Goal: Navigation & Orientation: Find specific page/section

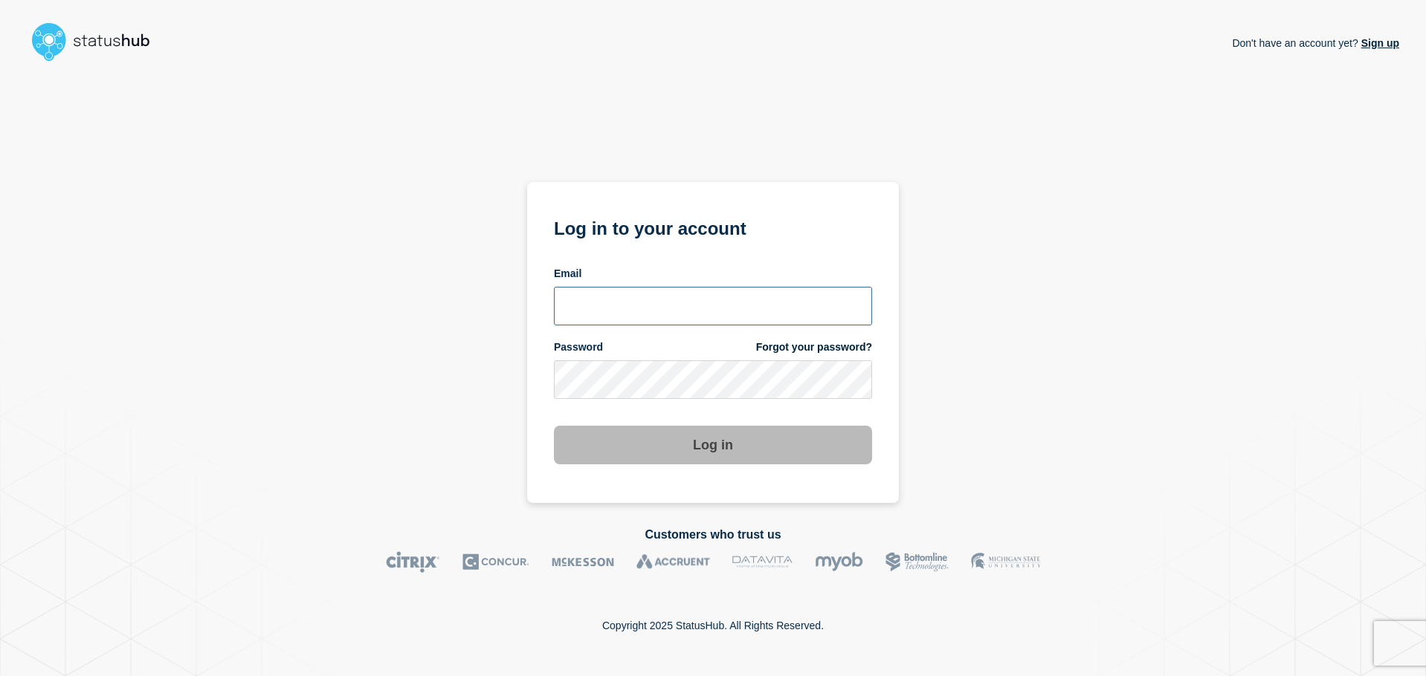
click at [720, 299] on input "email input" at bounding box center [713, 306] width 318 height 39
click at [667, 315] on input "email input" at bounding box center [713, 306] width 318 height 39
type input "[EMAIL_ADDRESS][DOMAIN_NAME]"
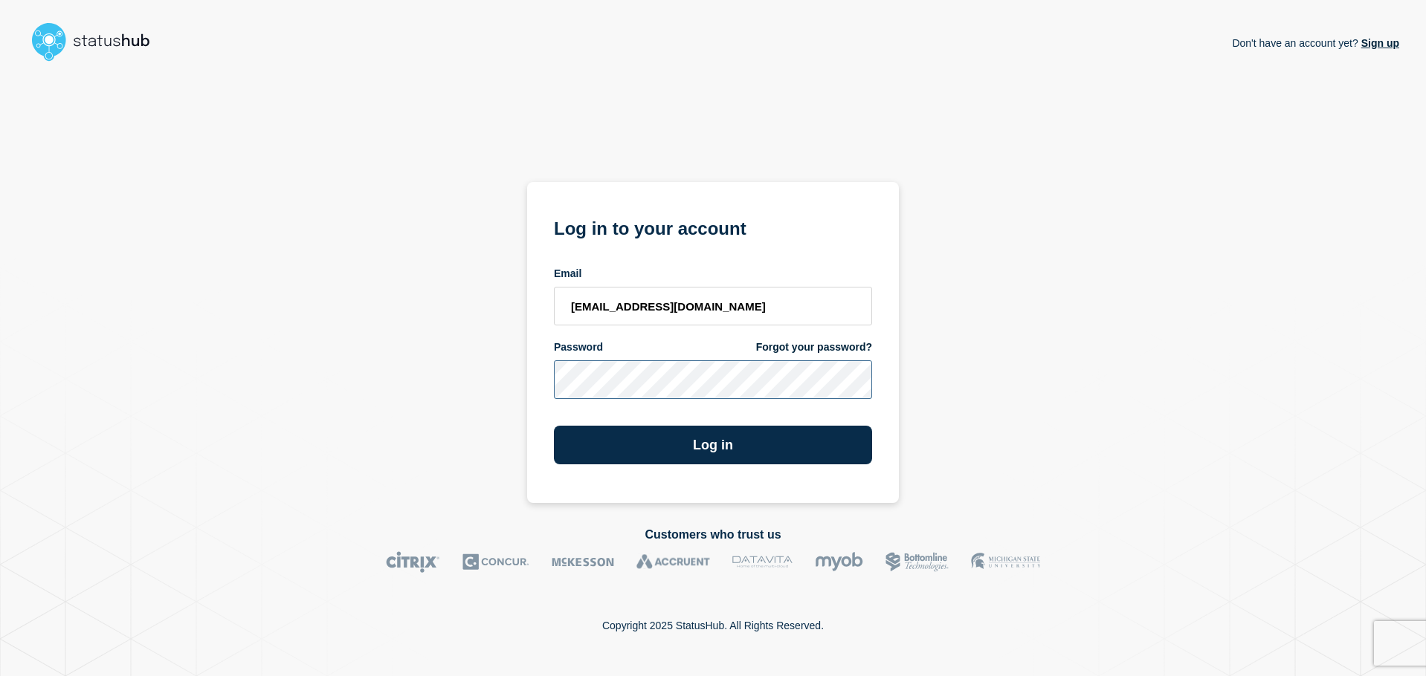
click at [554, 426] on button "Log in" at bounding box center [713, 445] width 318 height 39
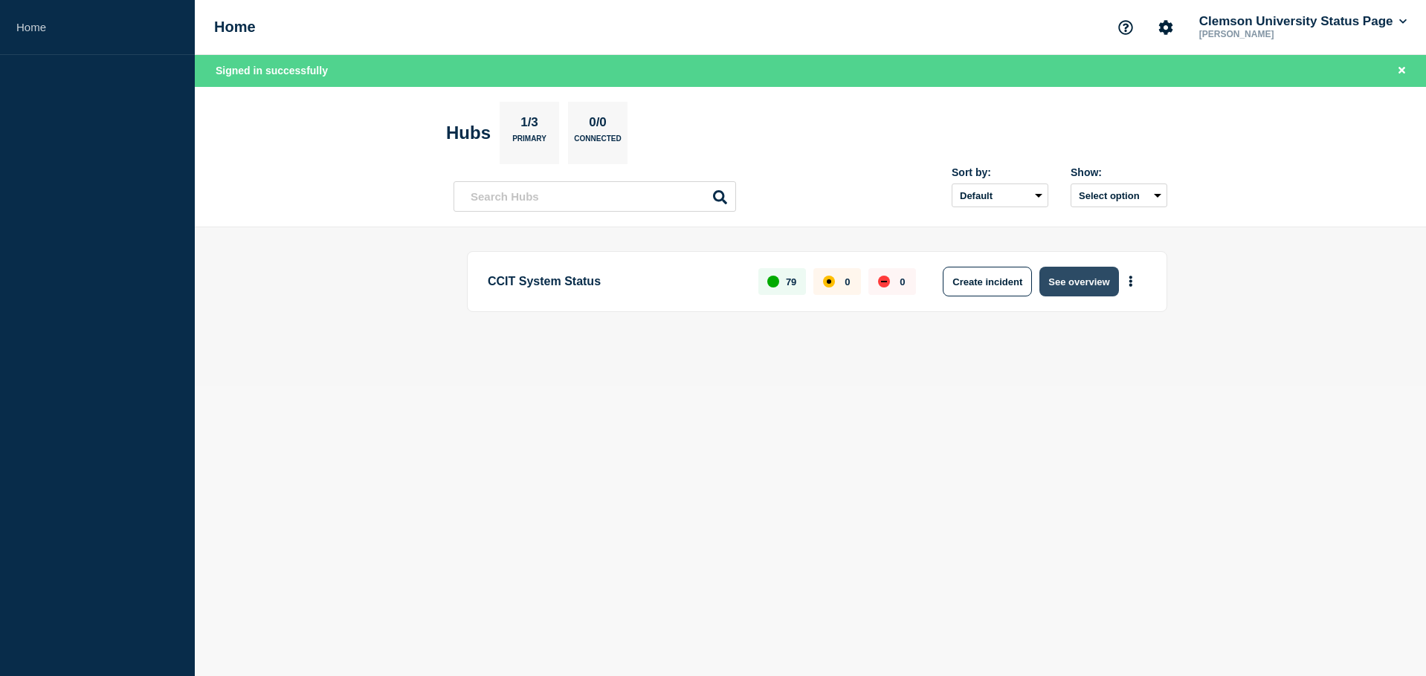
click at [1096, 277] on button "See overview" at bounding box center [1078, 282] width 79 height 30
